Goal: Information Seeking & Learning: Learn about a topic

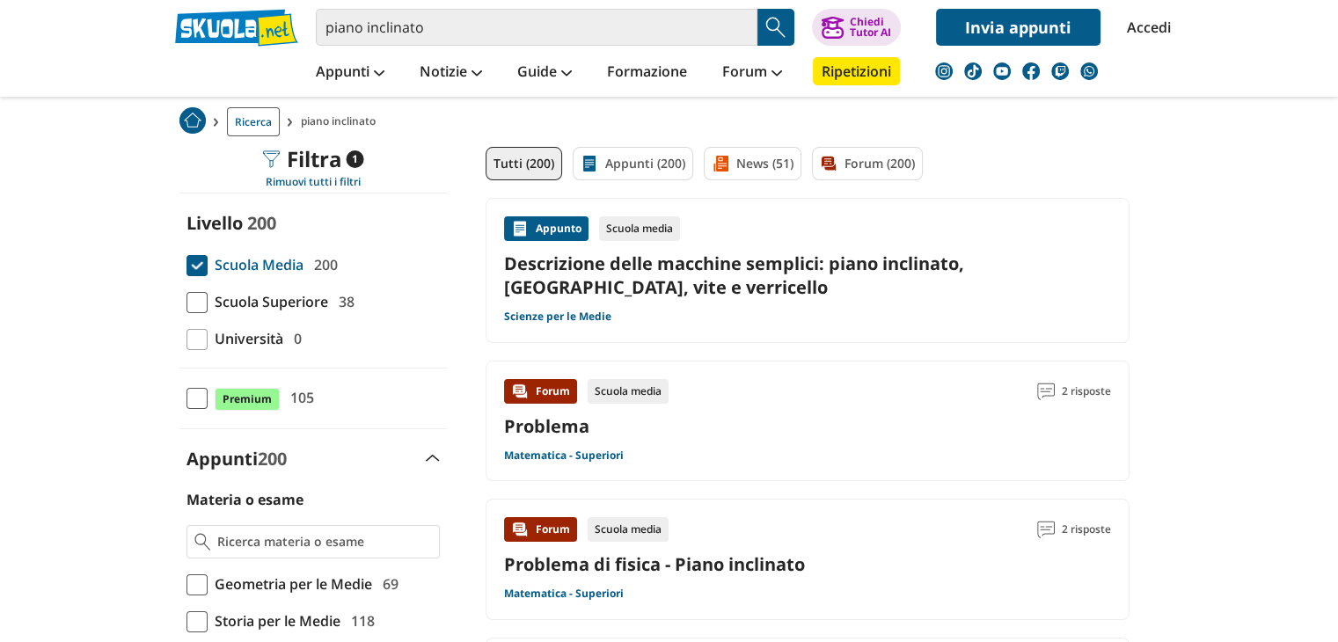
click at [564, 231] on div "Appunto" at bounding box center [546, 228] width 84 height 25
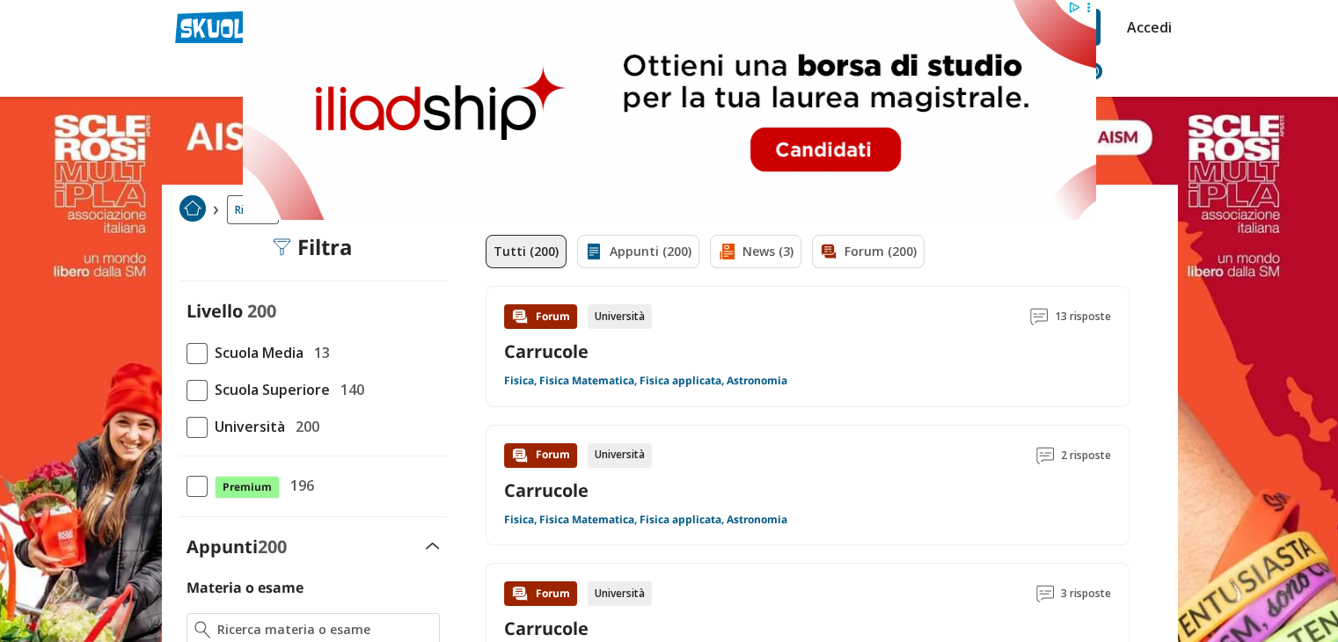
click at [198, 345] on span at bounding box center [197, 353] width 21 height 21
click at [187, 353] on input "Scuola Media 13" at bounding box center [187, 353] width 0 height 0
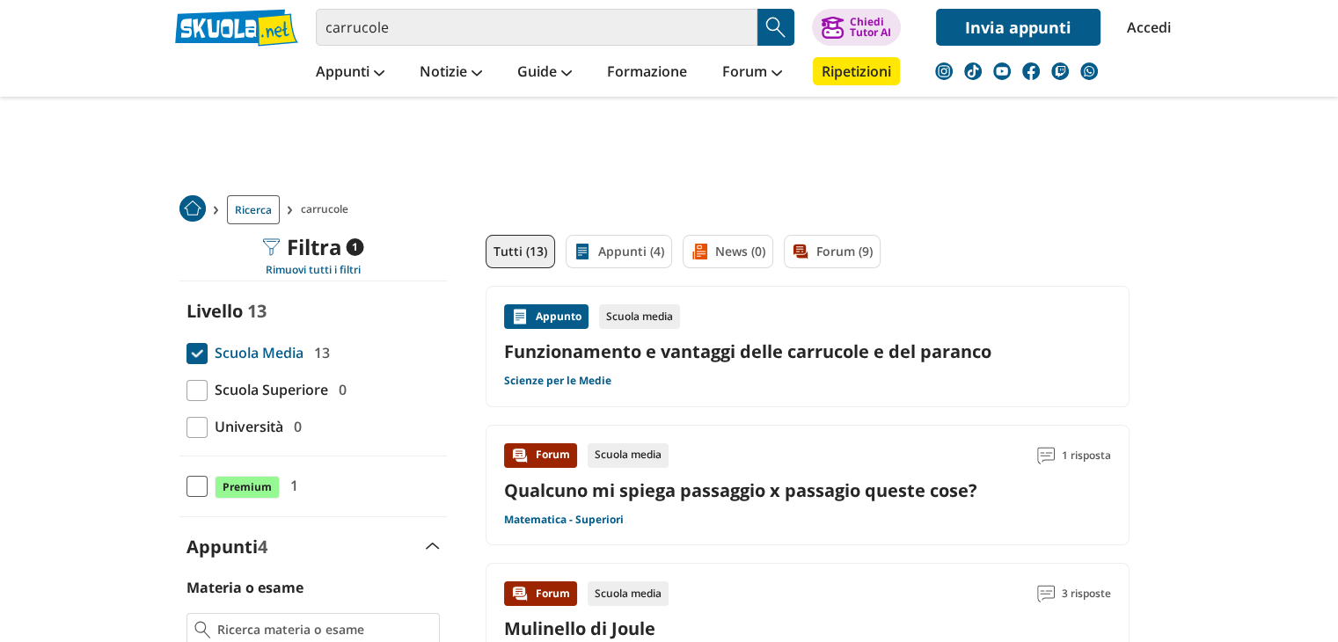
click at [563, 323] on div "Appunto" at bounding box center [546, 316] width 84 height 25
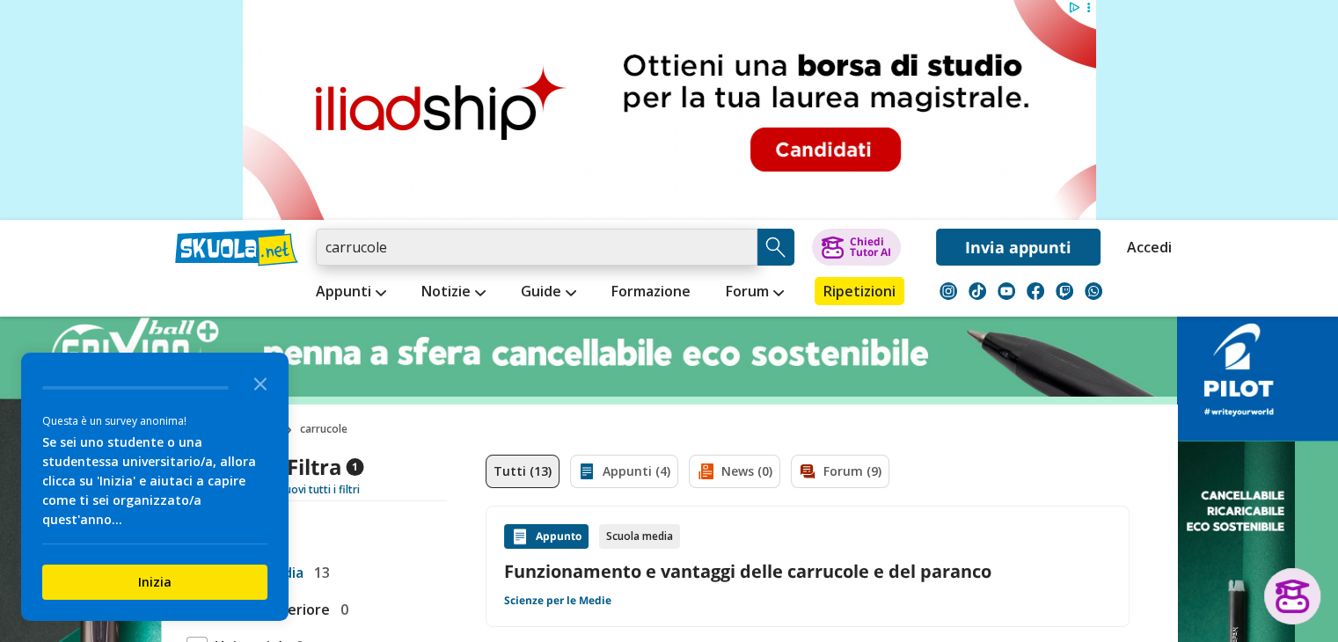
drag, startPoint x: 407, startPoint y: 252, endPoint x: 311, endPoint y: 259, distance: 97.0
click at [311, 259] on div "carrucole Trova un tutor esperto su questo argomento Chiedi Tutor AI Accedi" at bounding box center [669, 243] width 1015 height 46
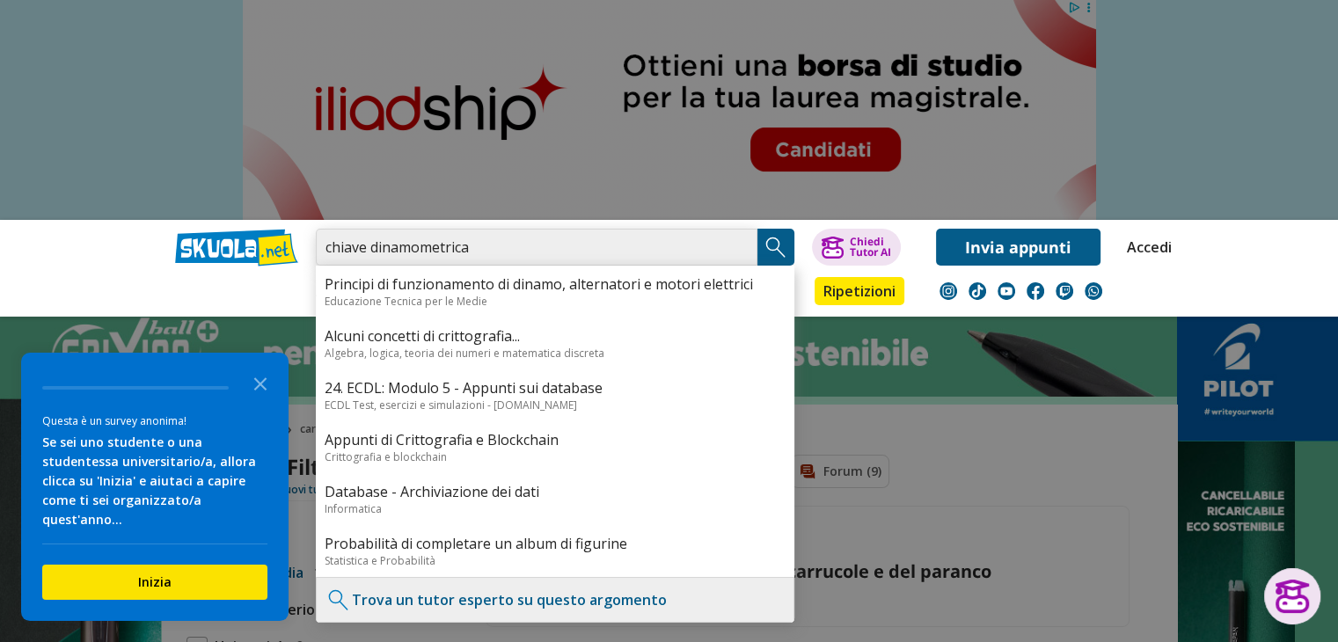
type input "chiave dinamometrica"
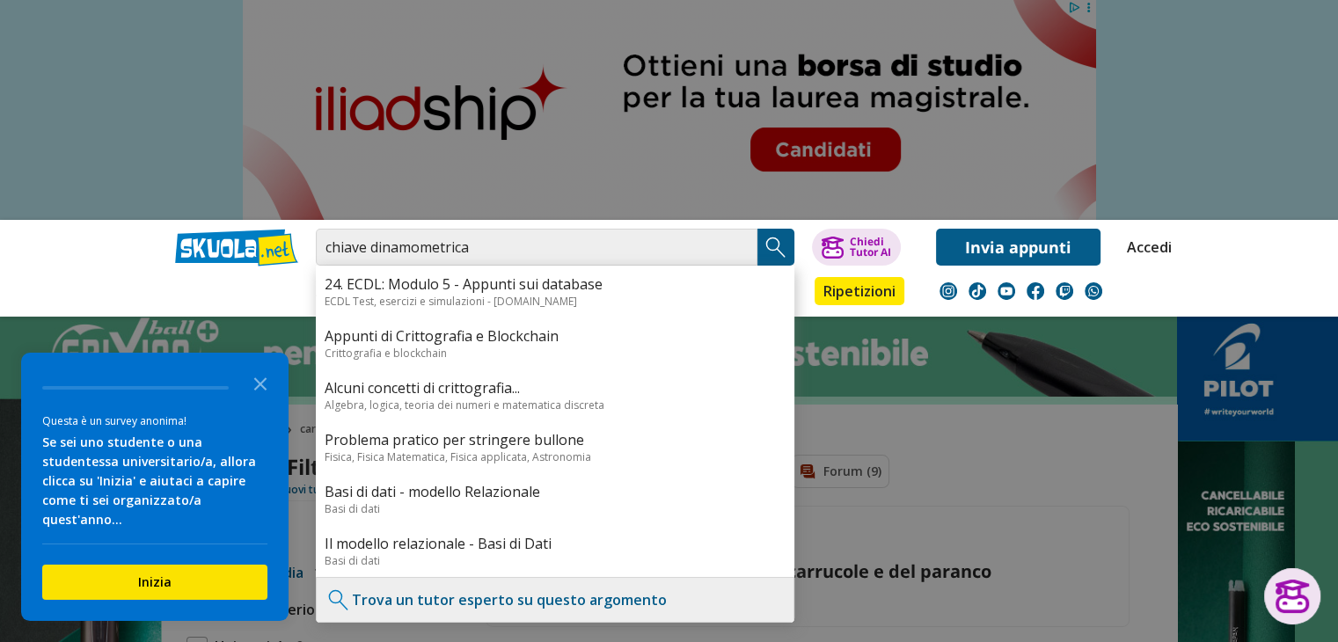
click at [777, 251] on img "Search Button" at bounding box center [776, 247] width 26 height 26
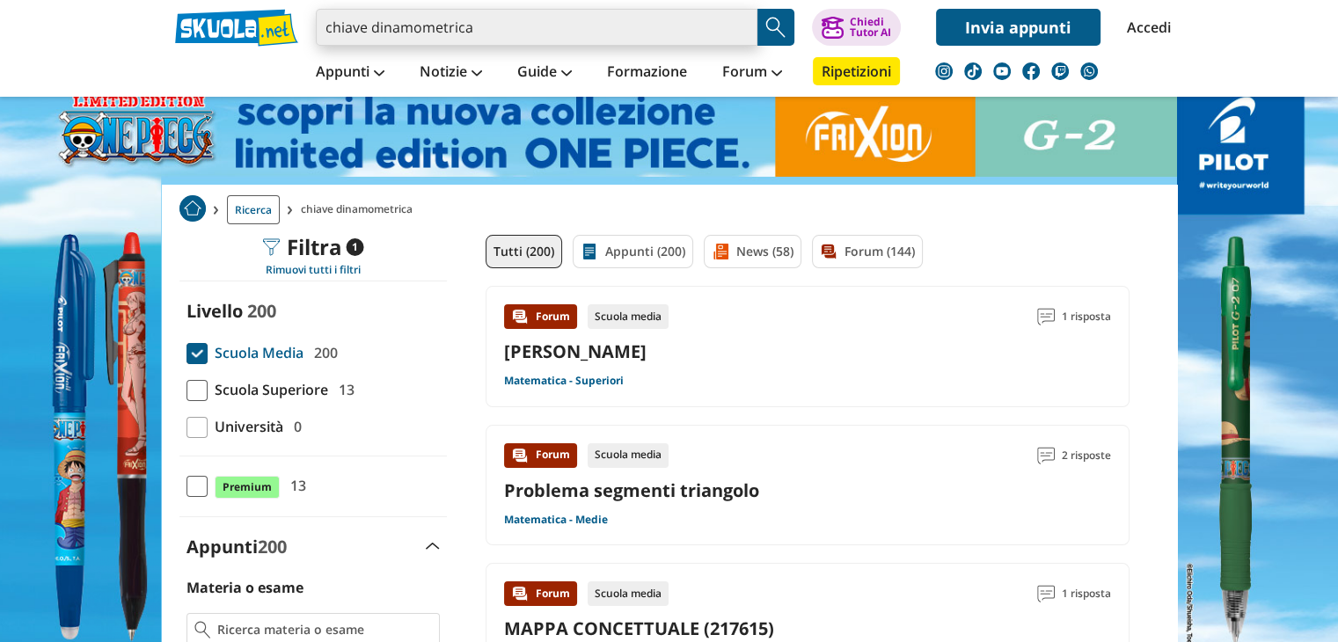
drag, startPoint x: 473, startPoint y: 24, endPoint x: 306, endPoint y: 35, distance: 167.6
click at [306, 35] on div "chiave dinamometrica Trova un tutor esperto su questo argomento Chiedi Tutor AI" at bounding box center [669, 23] width 1015 height 46
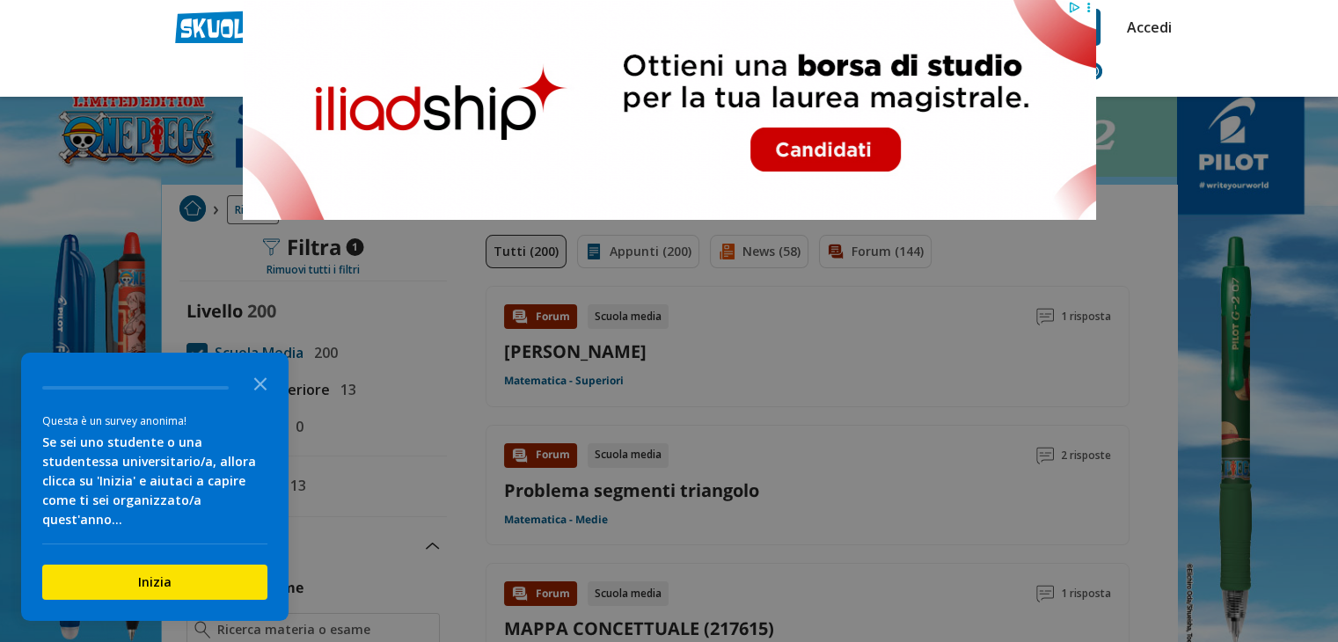
type input "oggetti meccanici"
click at [953, 325] on div at bounding box center [669, 321] width 1338 height 642
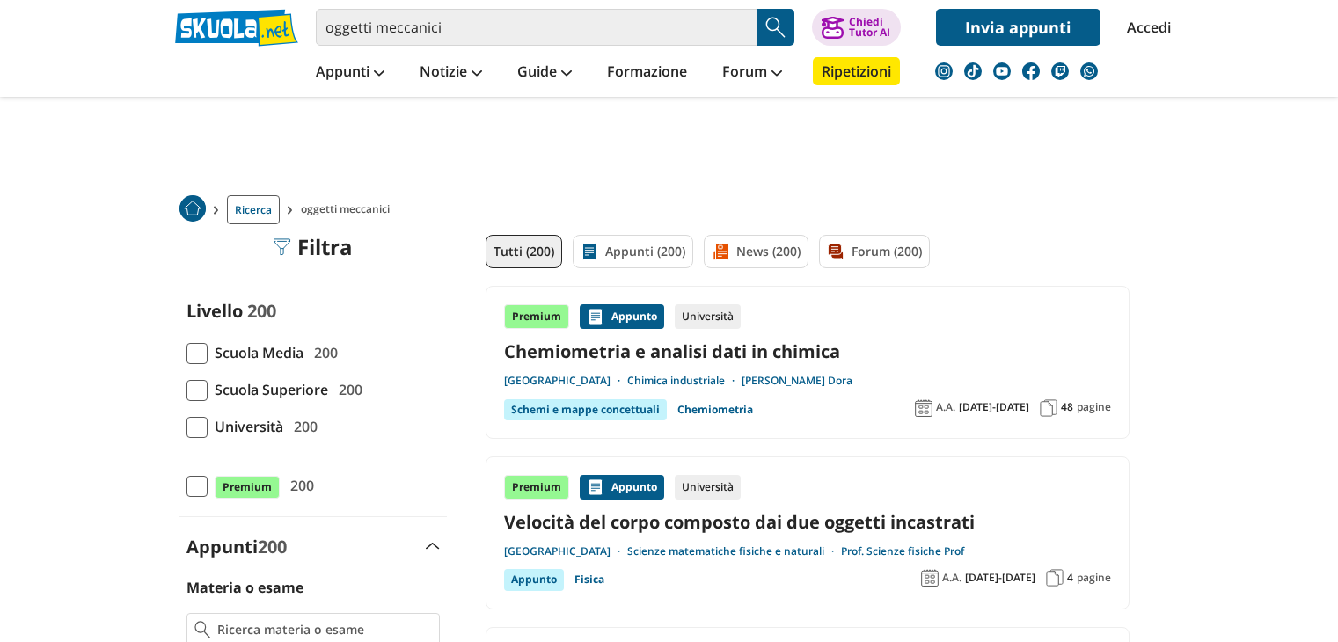
click at [197, 353] on span at bounding box center [197, 353] width 21 height 21
click at [187, 353] on input "Scuola Media 200" at bounding box center [187, 353] width 0 height 0
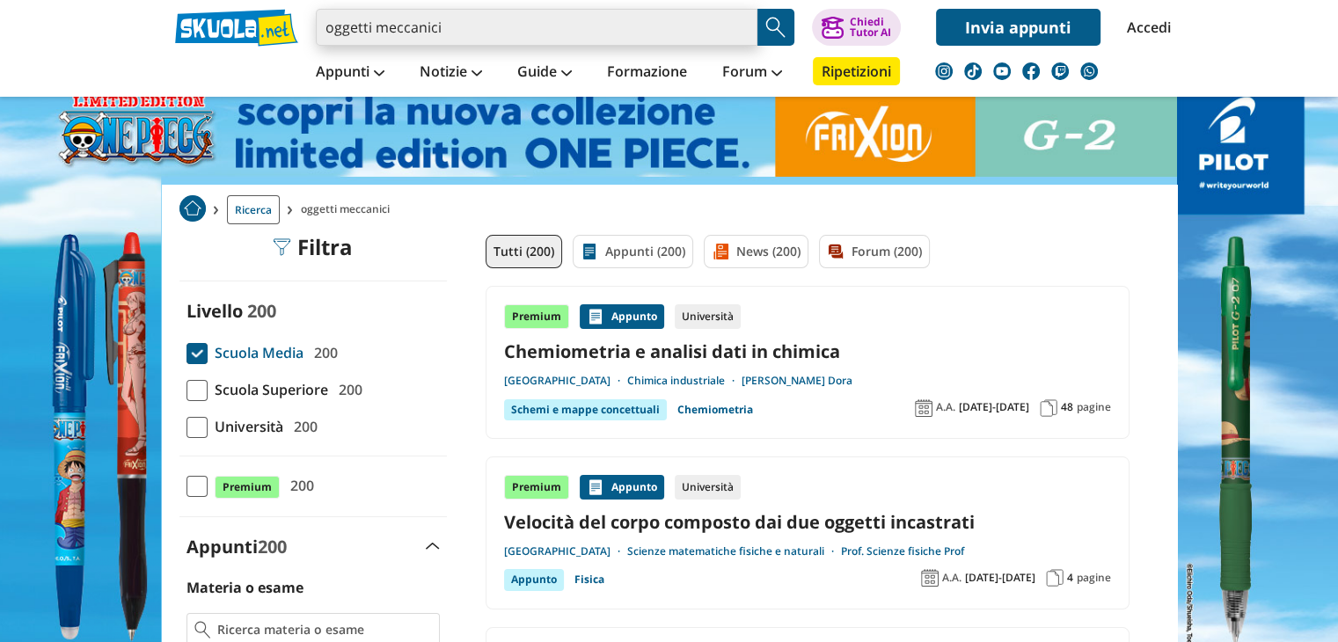
drag, startPoint x: 471, startPoint y: 28, endPoint x: 316, endPoint y: 40, distance: 155.3
click at [316, 40] on input "oggetti meccanici" at bounding box center [537, 27] width 442 height 37
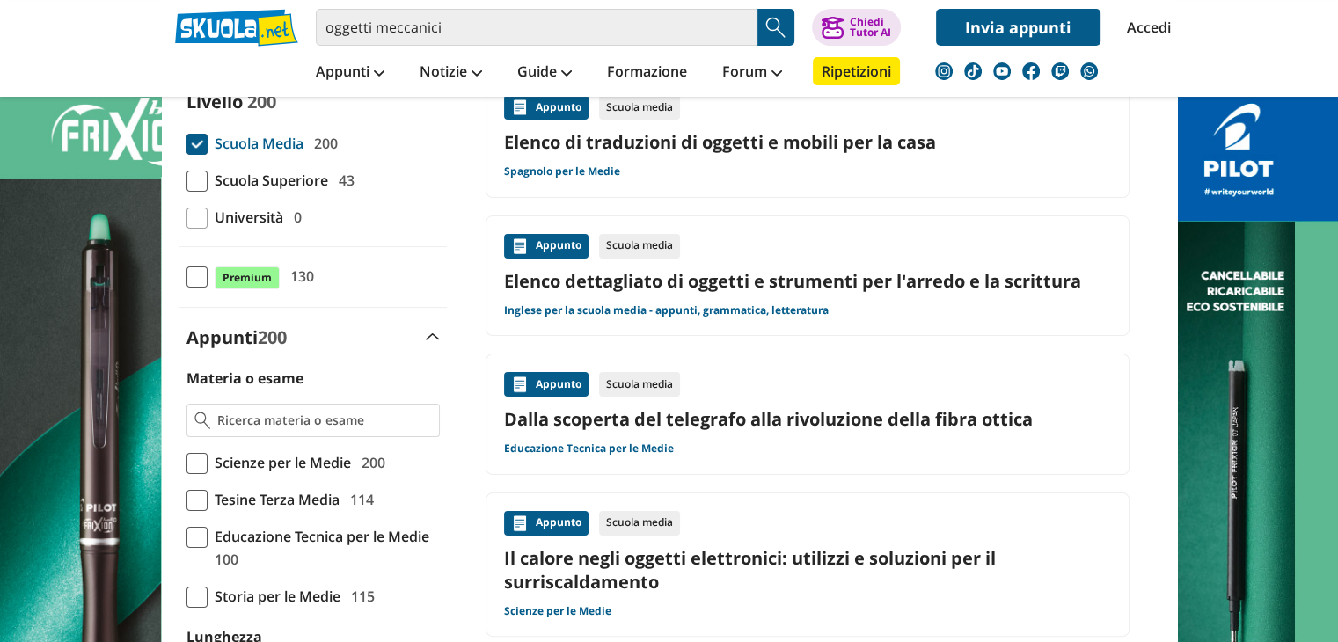
scroll to position [13, 0]
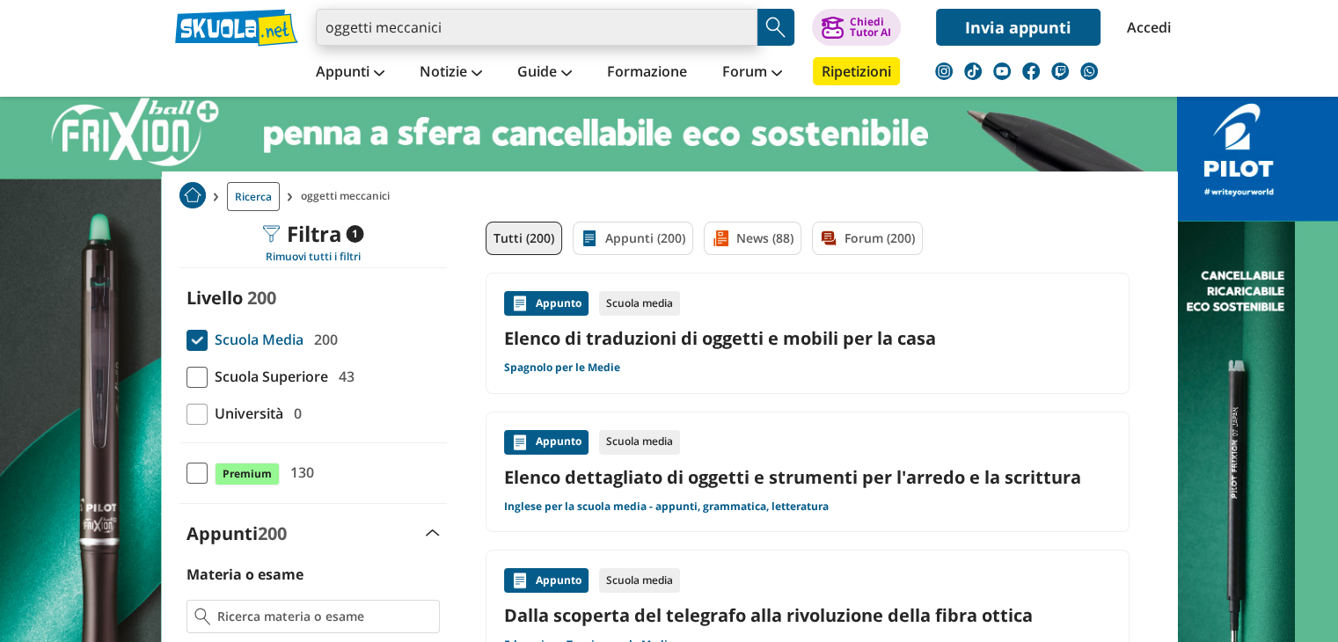
drag, startPoint x: 457, startPoint y: 22, endPoint x: 326, endPoint y: 33, distance: 131.6
click at [326, 33] on input "oggetti meccanici" at bounding box center [537, 27] width 442 height 37
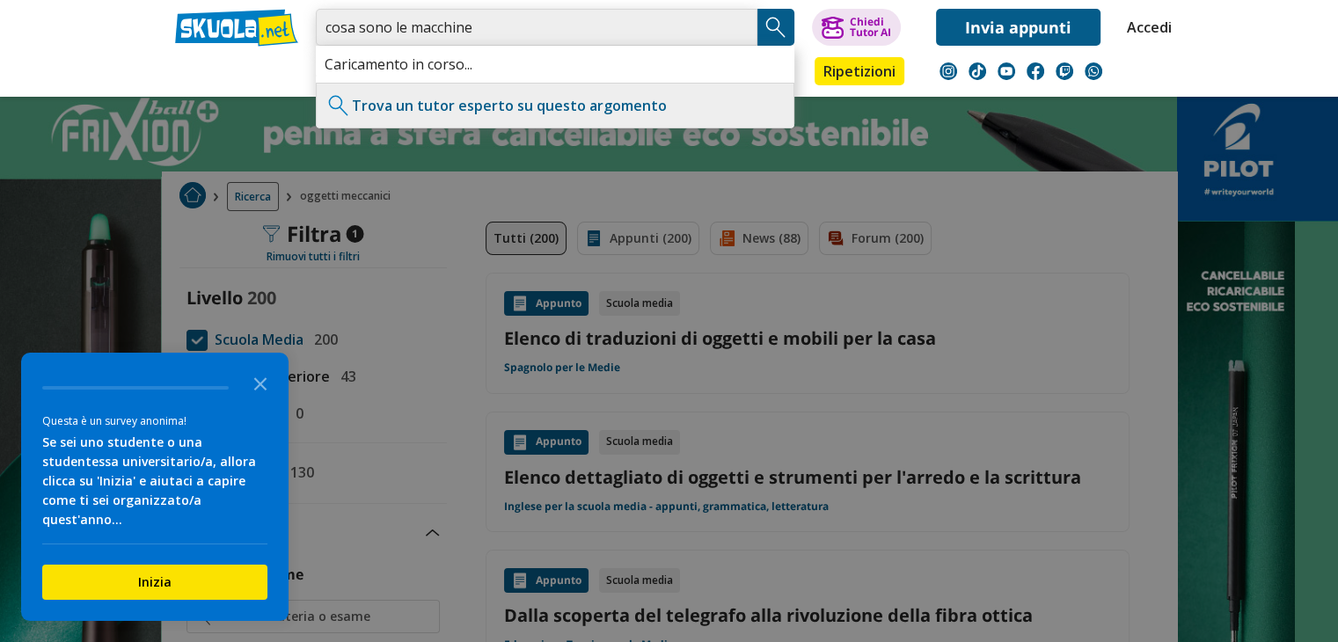
type input "cosa sono le macchine"
click at [772, 29] on img "Search Button" at bounding box center [776, 27] width 26 height 26
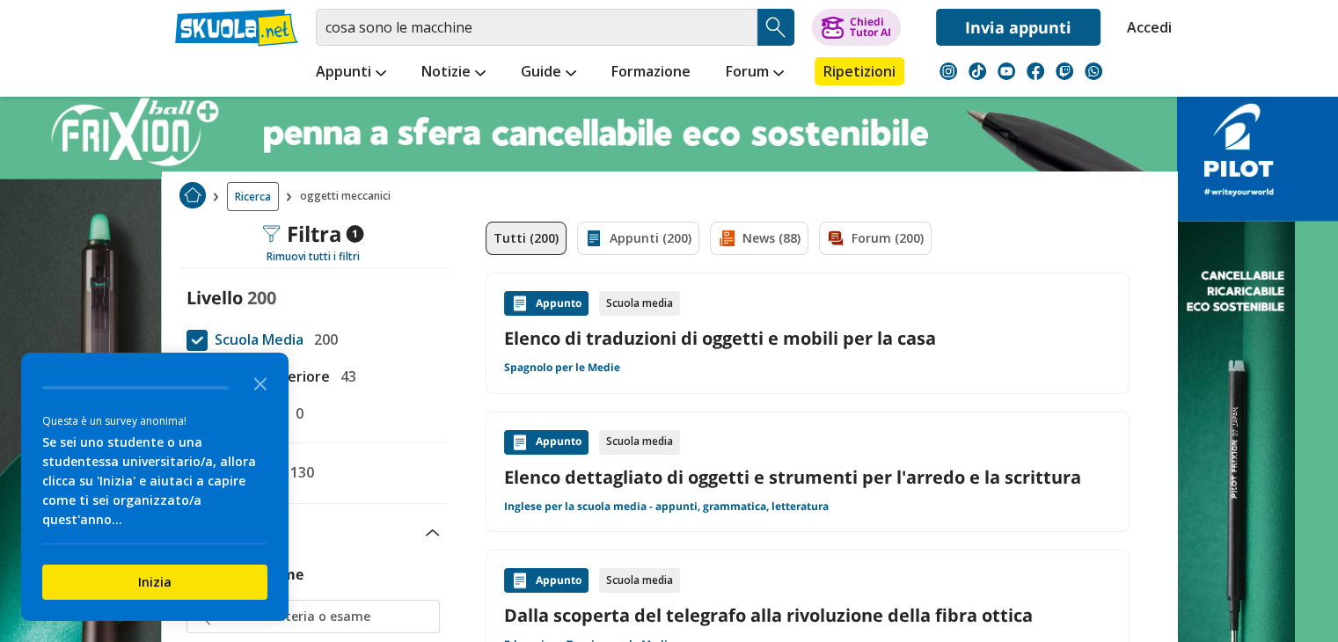
click at [264, 391] on polygon "Close the survey" at bounding box center [260, 383] width 13 height 13
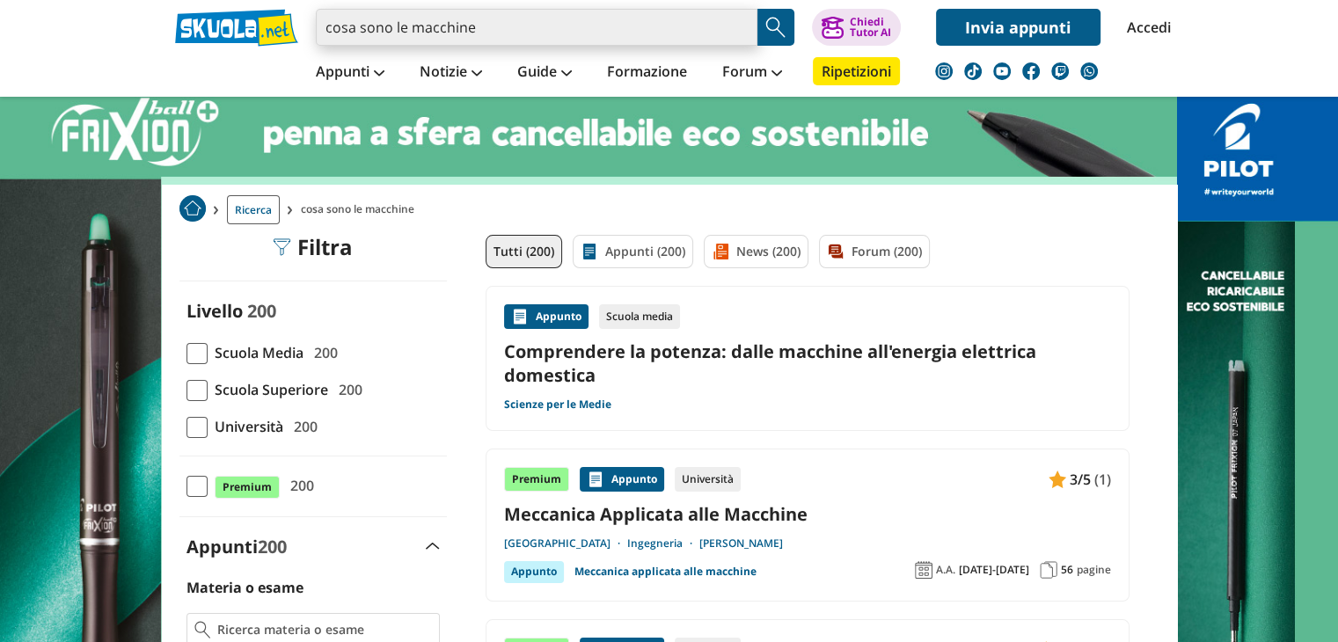
drag, startPoint x: 487, startPoint y: 28, endPoint x: 275, endPoint y: 46, distance: 212.8
click at [275, 46] on div "cosa sono le macchine Trova un tutor esperto su questo argomento Chiedi Tutor A…" at bounding box center [669, 23] width 1015 height 46
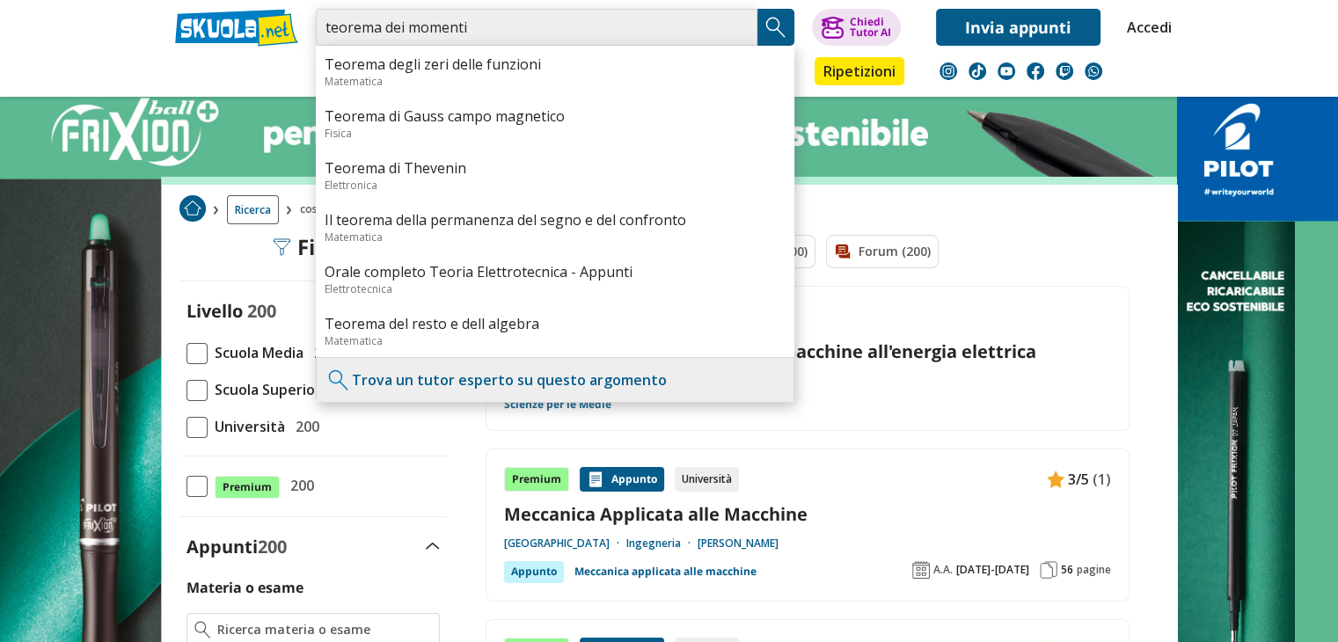
type input "teorema dei momenti"
click at [772, 29] on img "Search Button" at bounding box center [776, 27] width 26 height 26
